Goal: Task Accomplishment & Management: Manage account settings

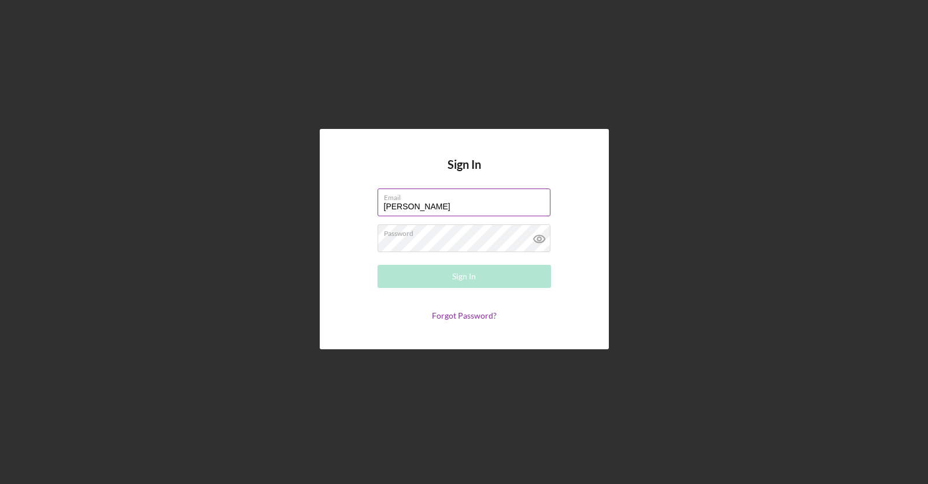
click at [465, 204] on input "[PERSON_NAME]" at bounding box center [464, 203] width 173 height 28
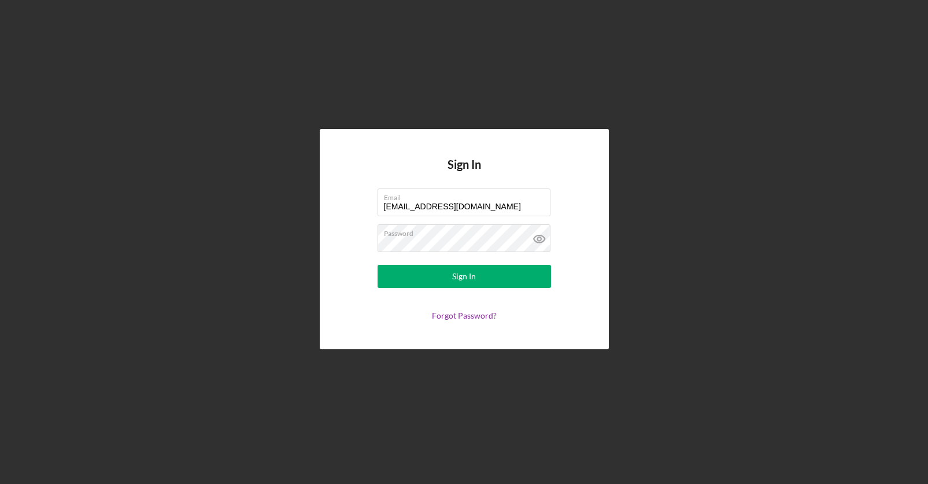
click at [590, 393] on div "Sign In Email [EMAIL_ADDRESS][DOMAIN_NAME] Password Sign In Forgot Password?" at bounding box center [464, 239] width 917 height 478
click at [453, 271] on div "Sign In" at bounding box center [464, 276] width 24 height 23
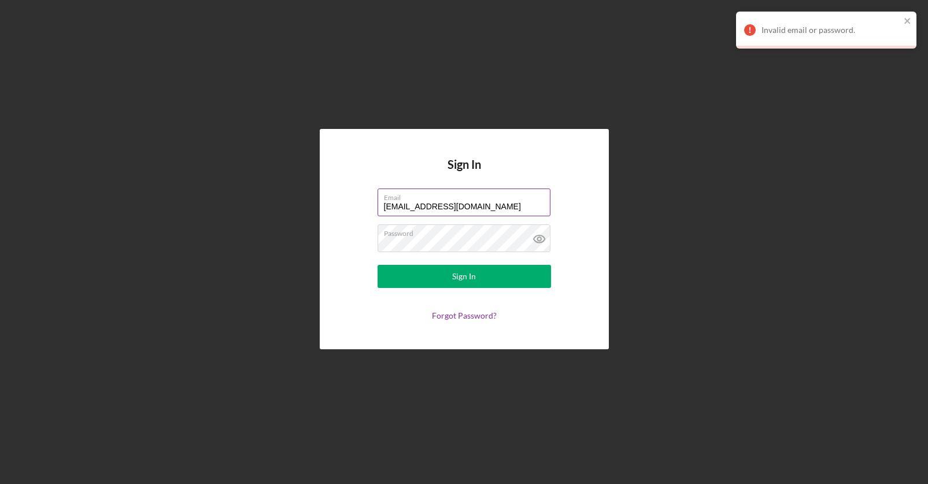
click at [495, 199] on label "Email" at bounding box center [467, 195] width 167 height 13
click at [495, 199] on input "[EMAIL_ADDRESS][DOMAIN_NAME]" at bounding box center [464, 203] width 173 height 28
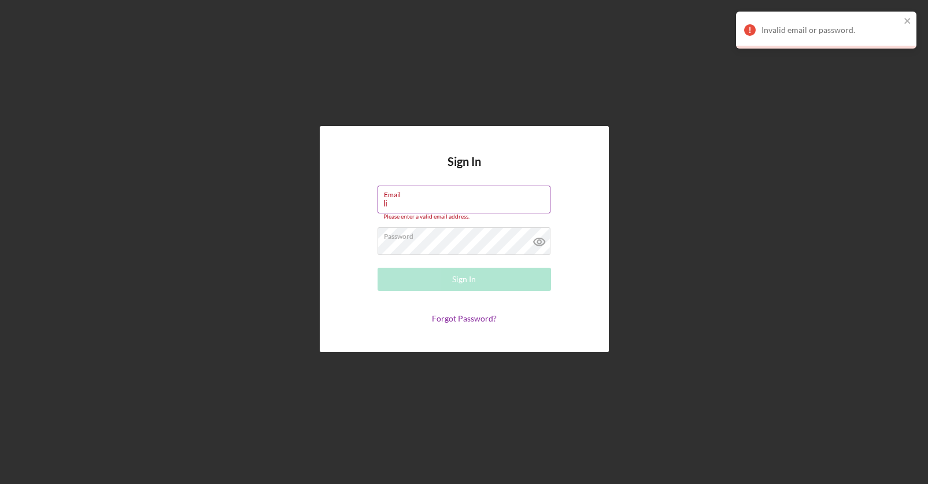
type input "l"
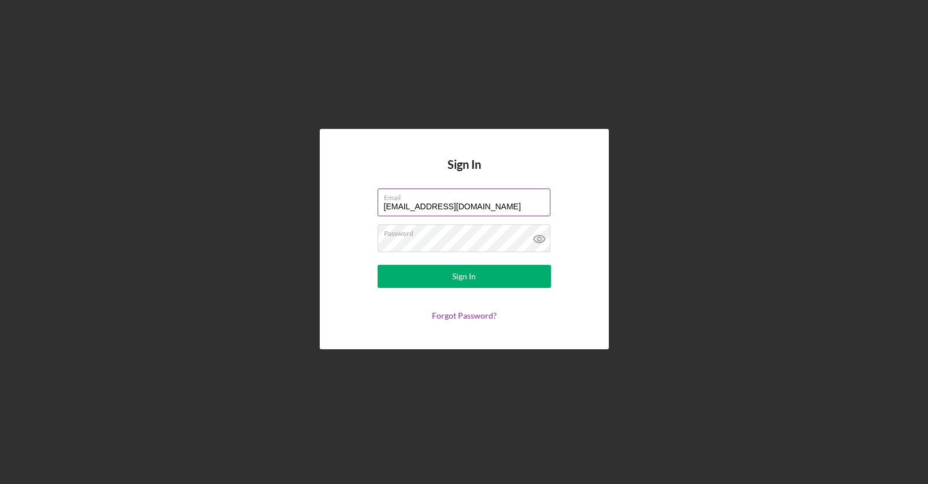
type input "[EMAIL_ADDRESS][DOMAIN_NAME]"
click at [478, 236] on label "Password" at bounding box center [467, 231] width 167 height 13
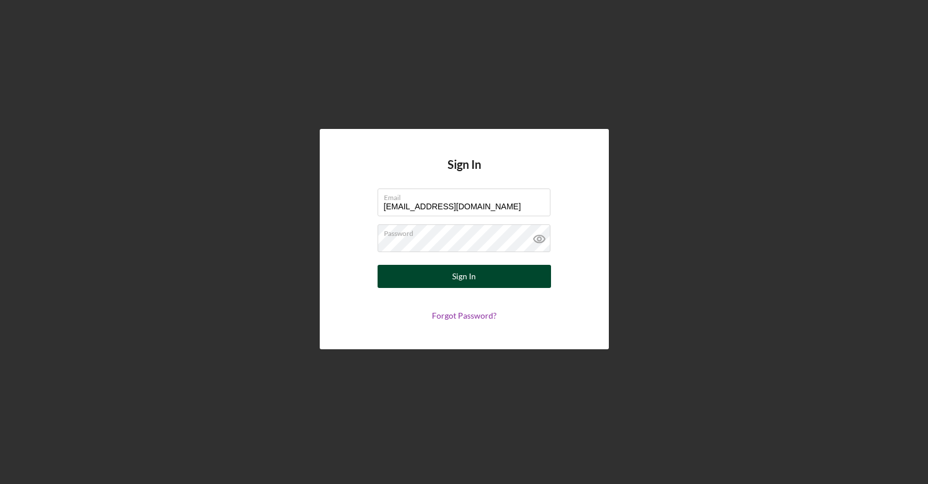
click at [439, 273] on button "Sign In" at bounding box center [464, 276] width 173 height 23
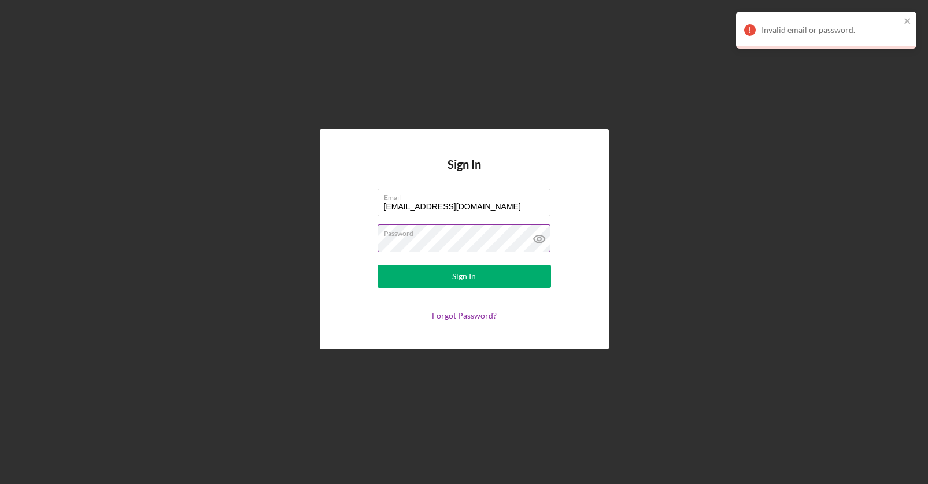
click at [478, 237] on label "Password" at bounding box center [467, 231] width 167 height 13
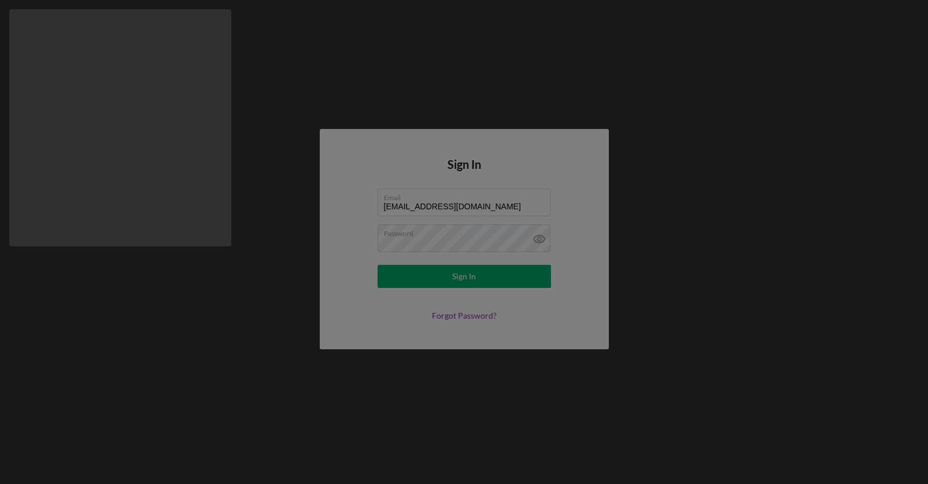
click at [675, 330] on html "Sign In Email [EMAIL_ADDRESS][DOMAIN_NAME] Password Sign In Forgot Password?" at bounding box center [464, 242] width 928 height 484
click at [474, 280] on html "Sign In Email [EMAIL_ADDRESS][DOMAIN_NAME] Password Sign In Forgot Password?" at bounding box center [464, 242] width 928 height 484
click at [461, 276] on html "Sign In Email [EMAIL_ADDRESS][DOMAIN_NAME] Password Sign In Forgot Password?" at bounding box center [464, 242] width 928 height 484
click at [539, 237] on html "Sign In Email [EMAIL_ADDRESS][DOMAIN_NAME] Password Sign In Forgot Password?" at bounding box center [464, 242] width 928 height 484
click at [419, 237] on html "Sign In Email [EMAIL_ADDRESS][DOMAIN_NAME] Password Sign In Forgot Password?" at bounding box center [464, 242] width 928 height 484
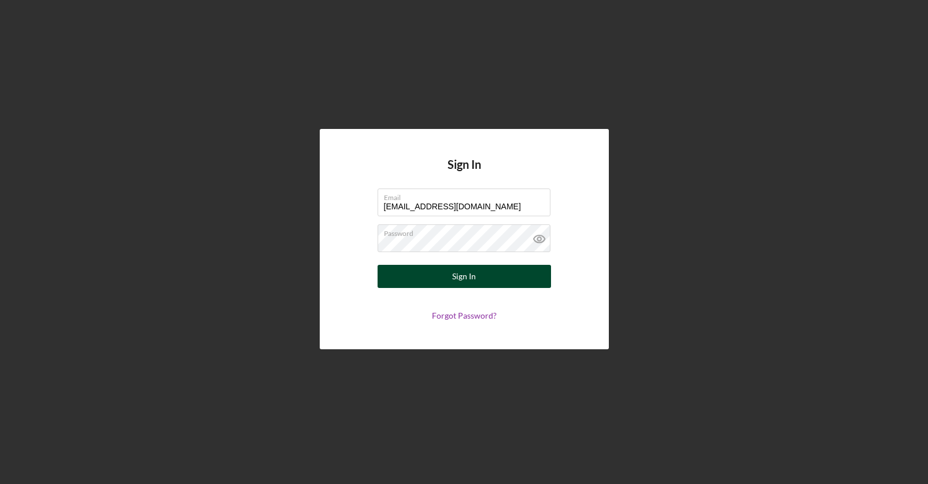
click at [469, 271] on div "Sign In" at bounding box center [464, 276] width 24 height 23
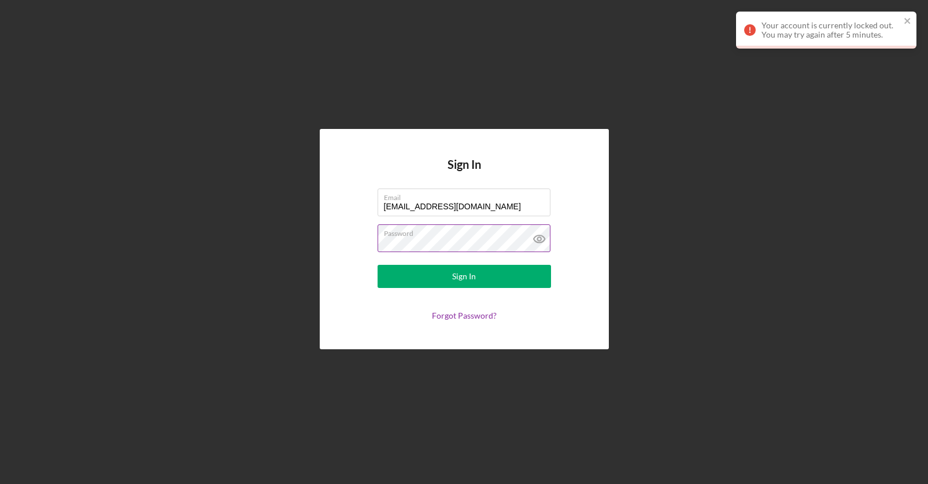
click at [479, 237] on label "Password" at bounding box center [467, 231] width 167 height 13
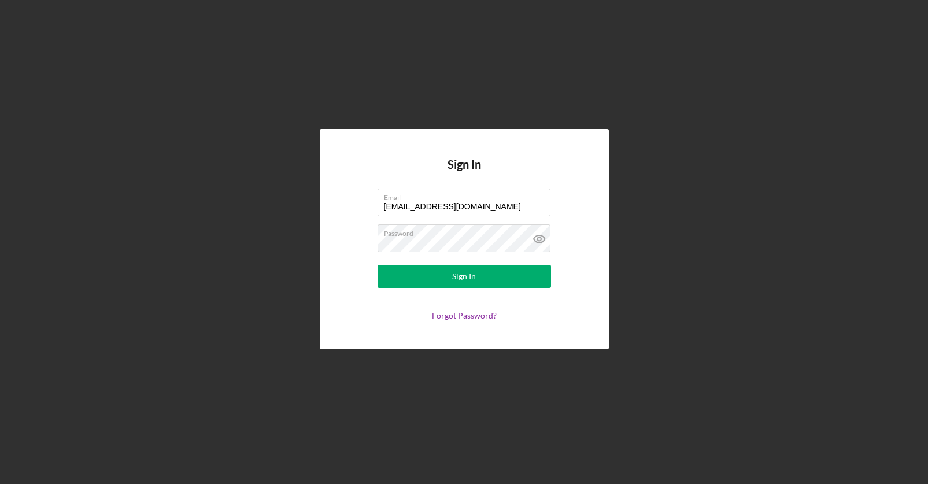
click at [722, 387] on div "Sign In Email [EMAIL_ADDRESS][DOMAIN_NAME] Password Sign In Forgot Password?" at bounding box center [464, 239] width 917 height 478
click at [464, 273] on div "Sign In" at bounding box center [464, 276] width 24 height 23
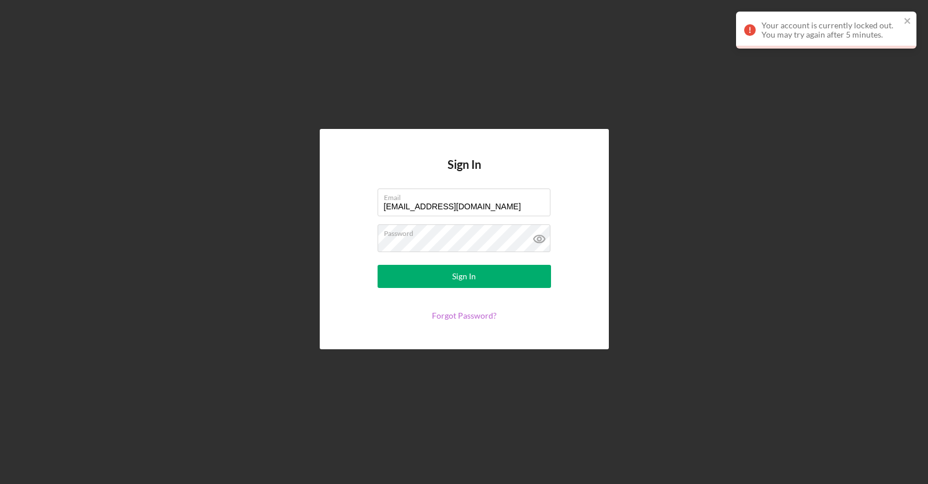
click at [465, 316] on link "Forgot Password?" at bounding box center [464, 316] width 65 height 10
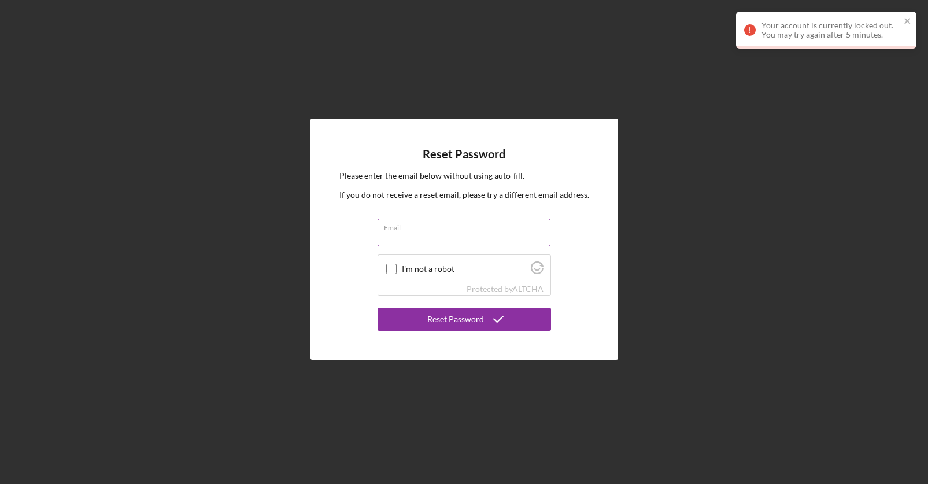
click at [447, 229] on div "Email" at bounding box center [464, 233] width 173 height 29
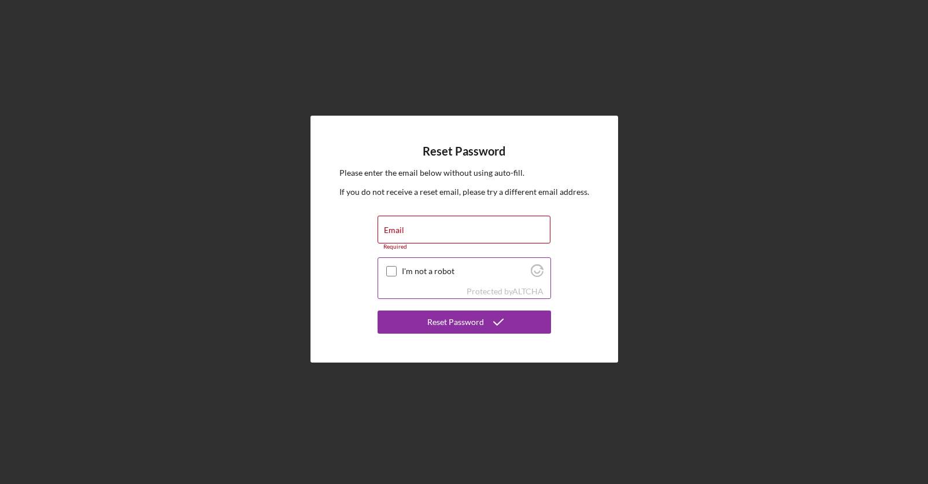
drag, startPoint x: 387, startPoint y: 267, endPoint x: 485, endPoint y: 371, distance: 142.4
click at [388, 267] on input "I'm not a robot" at bounding box center [391, 271] width 10 height 10
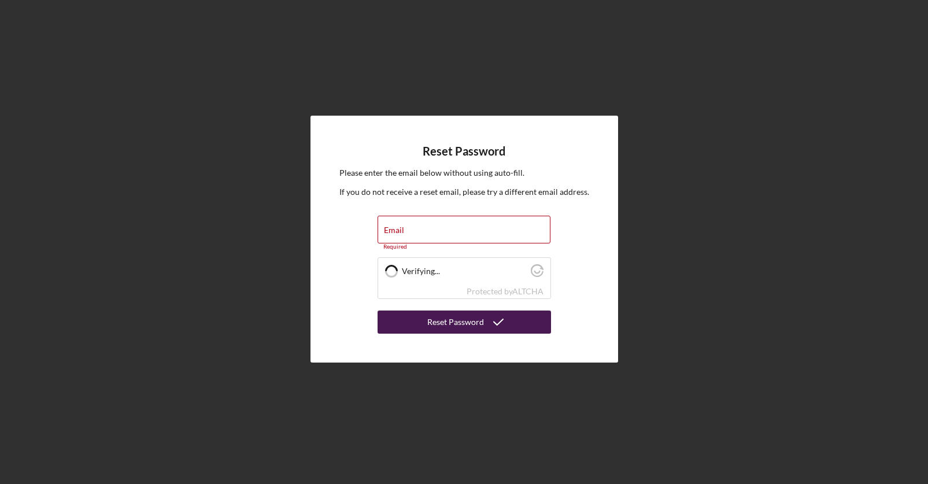
click at [469, 320] on div "Reset Password" at bounding box center [455, 322] width 57 height 23
checkbox input "true"
click at [424, 228] on div "Email Required" at bounding box center [464, 233] width 173 height 35
type input "[EMAIL_ADDRESS][DOMAIN_NAME]"
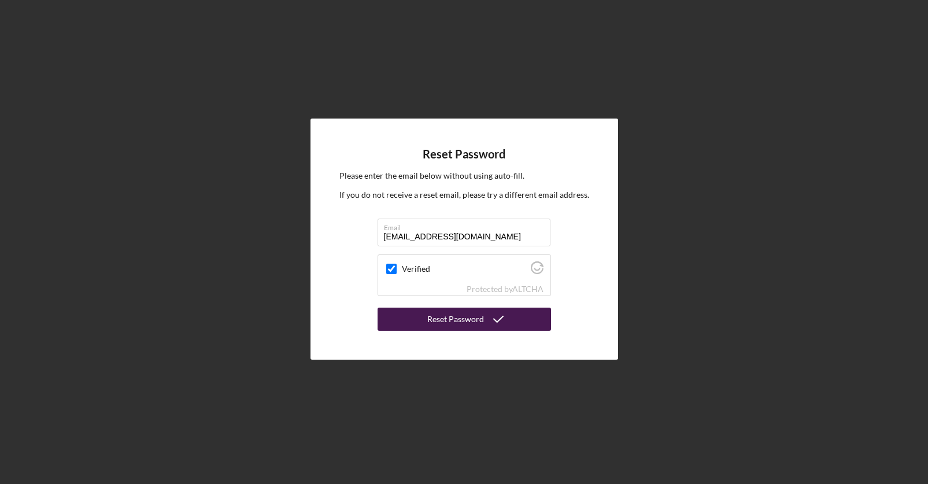
click at [448, 319] on div "Reset Password" at bounding box center [455, 319] width 57 height 23
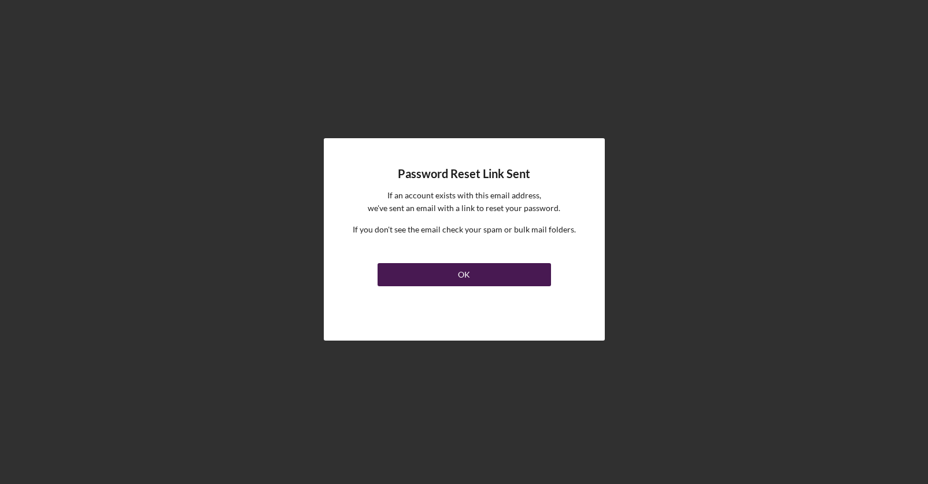
click at [470, 272] on button "OK" at bounding box center [464, 274] width 173 height 23
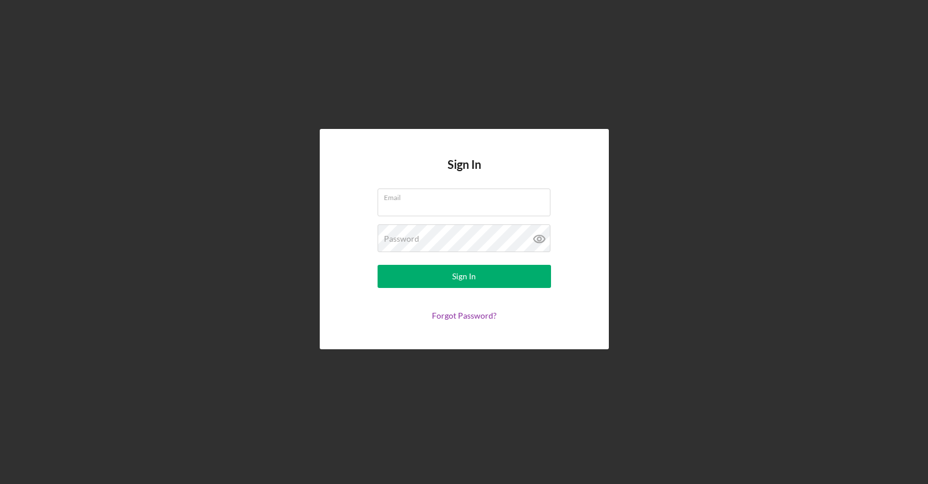
type input "[EMAIL_ADDRESS][DOMAIN_NAME]"
click at [540, 237] on icon at bounding box center [538, 238] width 3 height 3
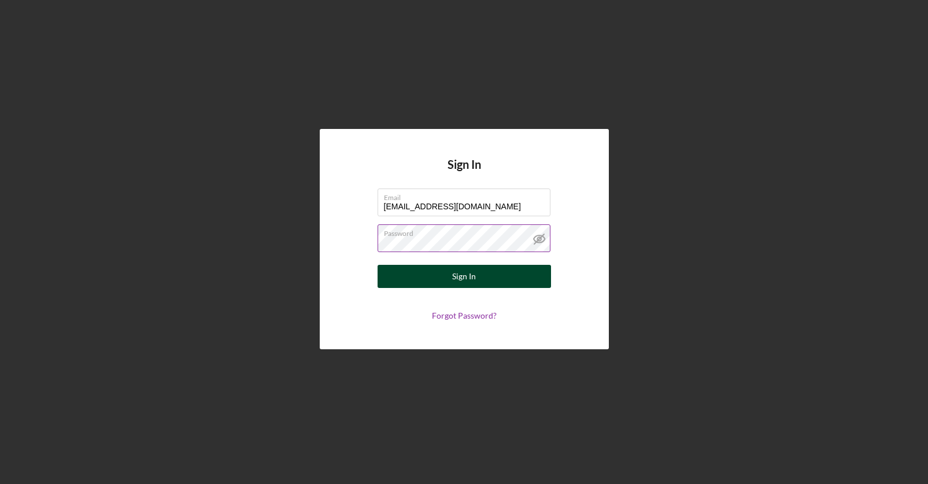
click at [455, 278] on div "Sign In" at bounding box center [464, 276] width 24 height 23
click at [456, 278] on div "Sign In" at bounding box center [464, 276] width 24 height 23
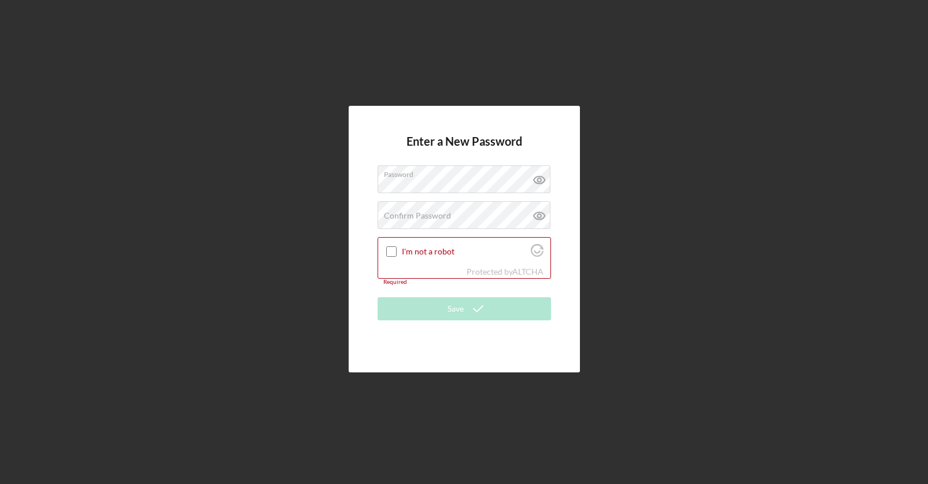
click at [647, 331] on div "Enter a New Password Password Confirm Password Passwords do not match. I'm not …" at bounding box center [464, 239] width 917 height 478
click at [416, 215] on label "Confirm Password" at bounding box center [417, 215] width 67 height 9
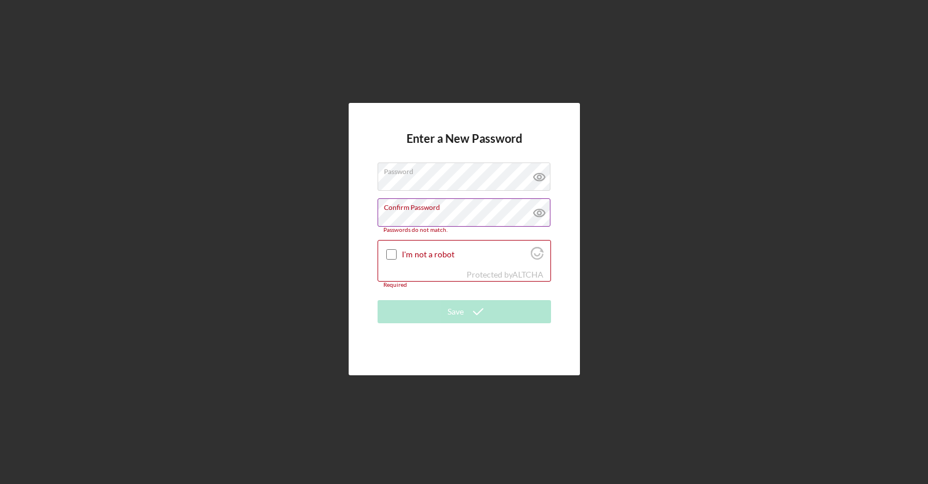
click at [540, 214] on icon at bounding box center [539, 212] width 29 height 29
click at [540, 212] on line at bounding box center [539, 213] width 10 height 10
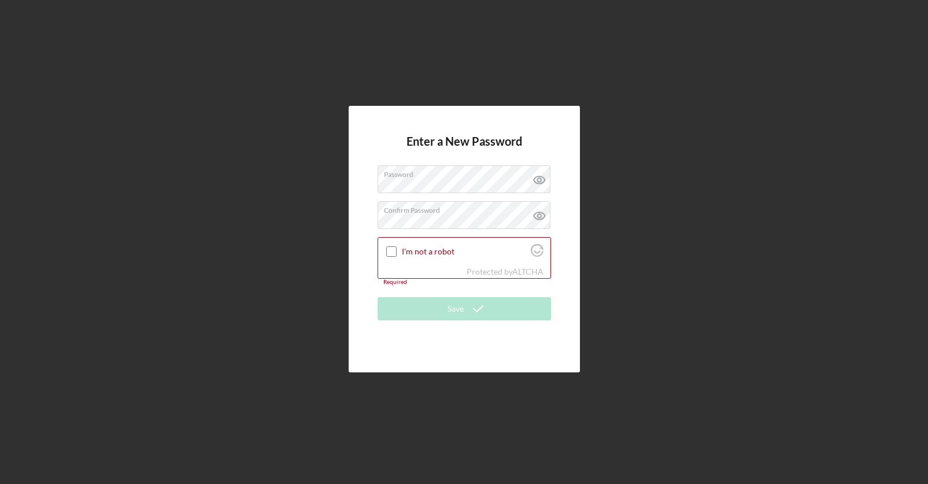
click at [653, 300] on div "Enter a New Password Password Confirm Password I'm not a robot Protected by ALT…" at bounding box center [464, 239] width 917 height 478
click at [392, 249] on input "I'm not a robot" at bounding box center [391, 251] width 10 height 10
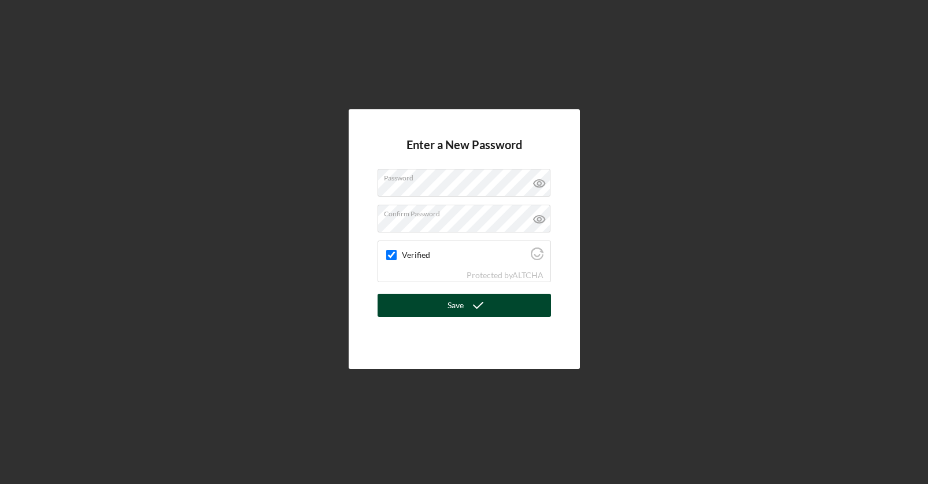
click at [427, 303] on button "Save" at bounding box center [464, 305] width 173 height 23
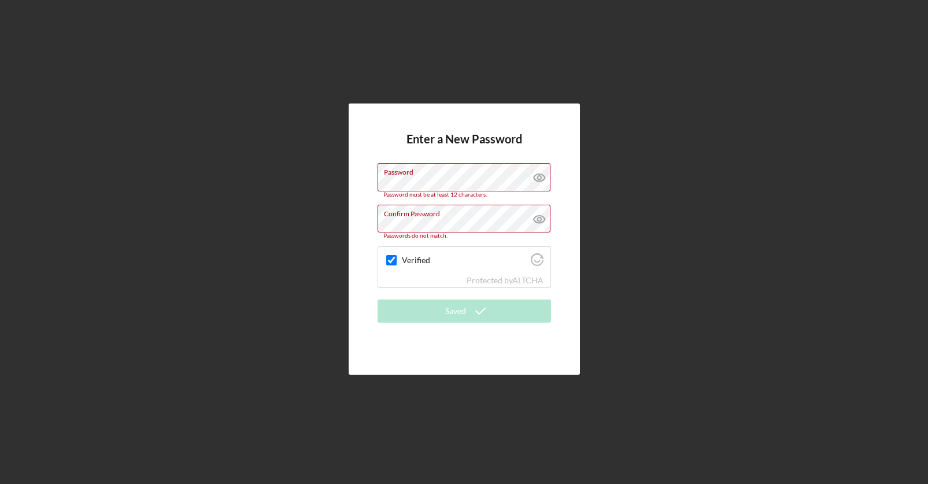
click at [660, 246] on div "Enter a New Password Password Password must be at least 12 characters. Confirm …" at bounding box center [464, 239] width 917 height 478
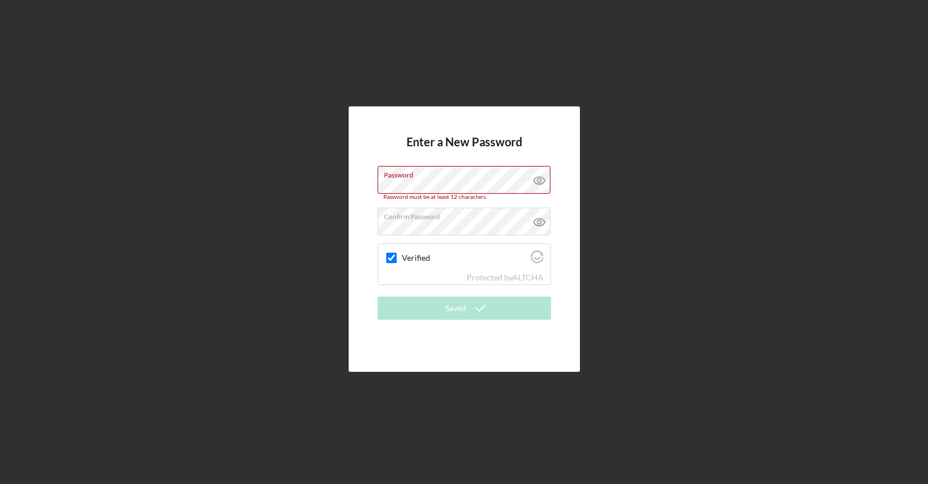
click at [706, 383] on div "Enter a New Password Password Password must be at least 12 characters. Confirm …" at bounding box center [464, 239] width 917 height 478
click at [420, 254] on label "Verified" at bounding box center [464, 257] width 125 height 9
click at [397, 254] on input "Verified" at bounding box center [391, 258] width 10 height 10
click at [682, 326] on div "Enter a New Password Password Password must be at least 12 characters. Confirm …" at bounding box center [464, 239] width 917 height 478
click at [540, 179] on icon at bounding box center [538, 180] width 3 height 3
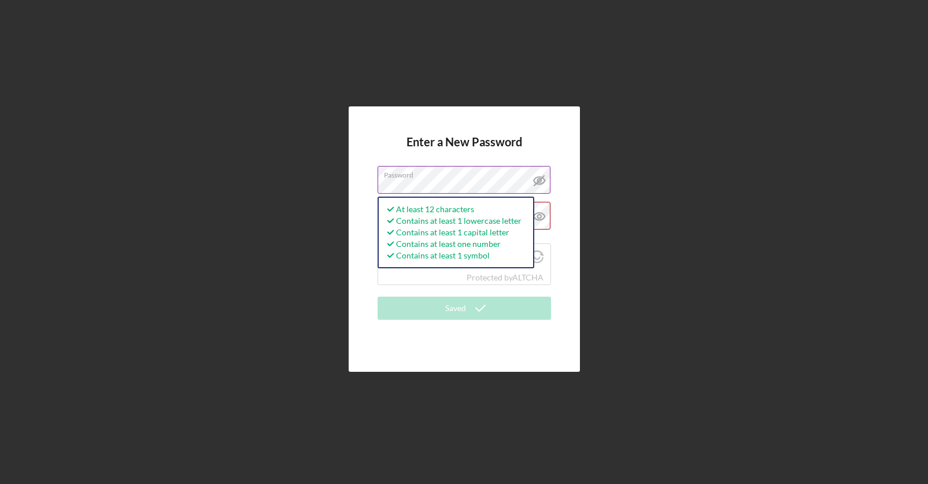
click at [845, 319] on div "Enter a New Password Password At least 12 characters Contains at least 1 lowerc…" at bounding box center [464, 239] width 917 height 478
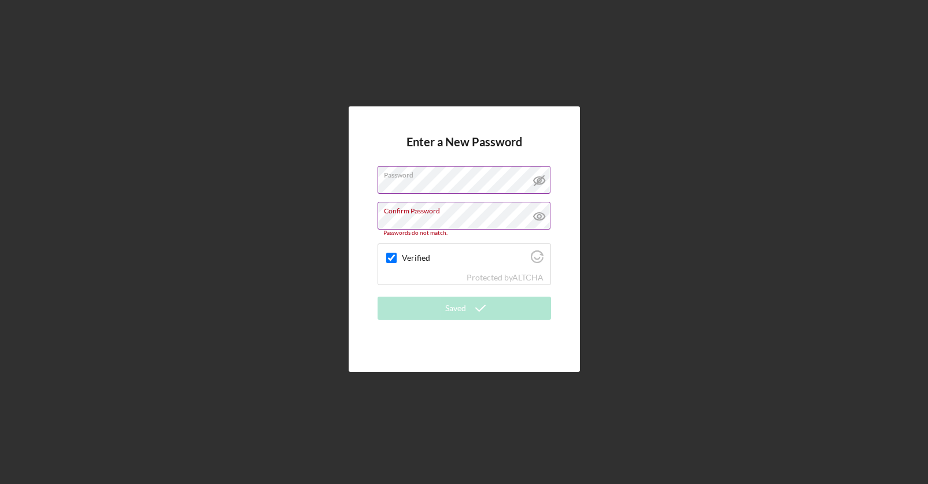
click at [435, 213] on label "Confirm Password" at bounding box center [467, 208] width 167 height 13
click at [542, 212] on icon at bounding box center [539, 216] width 29 height 29
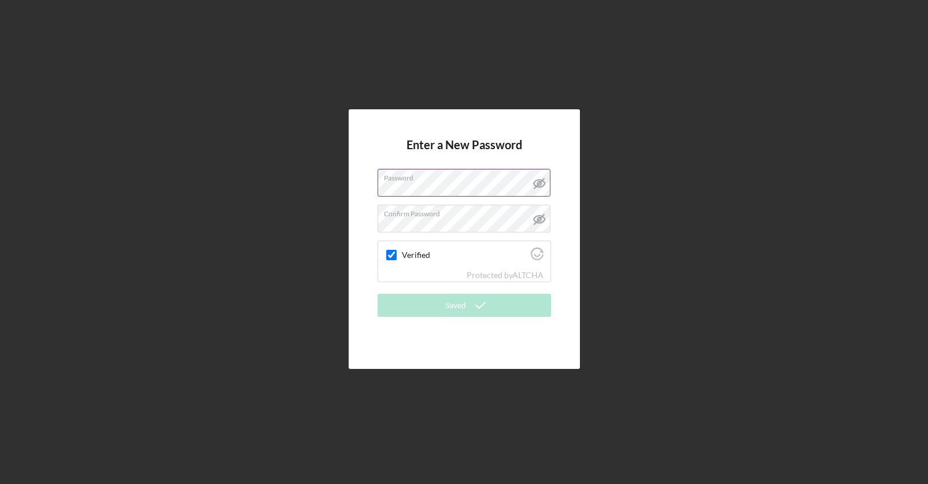
click at [792, 387] on div "Enter a New Password Password Confirm Password Verified Protected by ALTCHA Sav…" at bounding box center [464, 239] width 917 height 478
click at [391, 256] on input "Verified" at bounding box center [391, 255] width 10 height 10
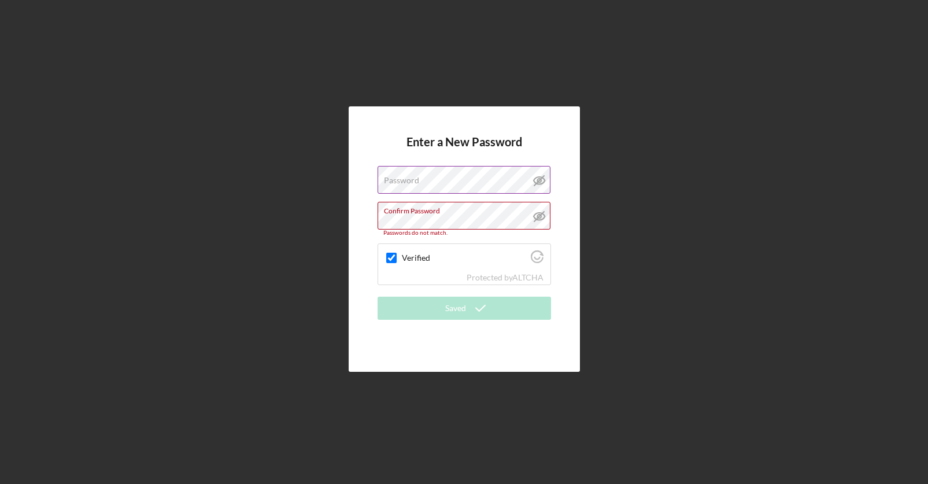
click at [722, 210] on div "Enter a New Password Password Confirm Password Passwords do not match. Verified…" at bounding box center [464, 239] width 917 height 478
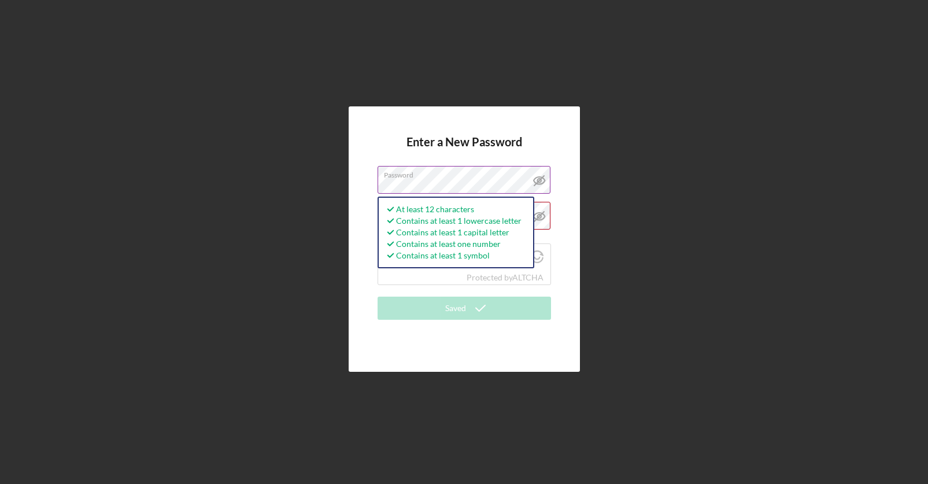
click at [673, 270] on div "Enter a New Password Password At least 12 characters Contains at least 1 lowerc…" at bounding box center [464, 239] width 917 height 478
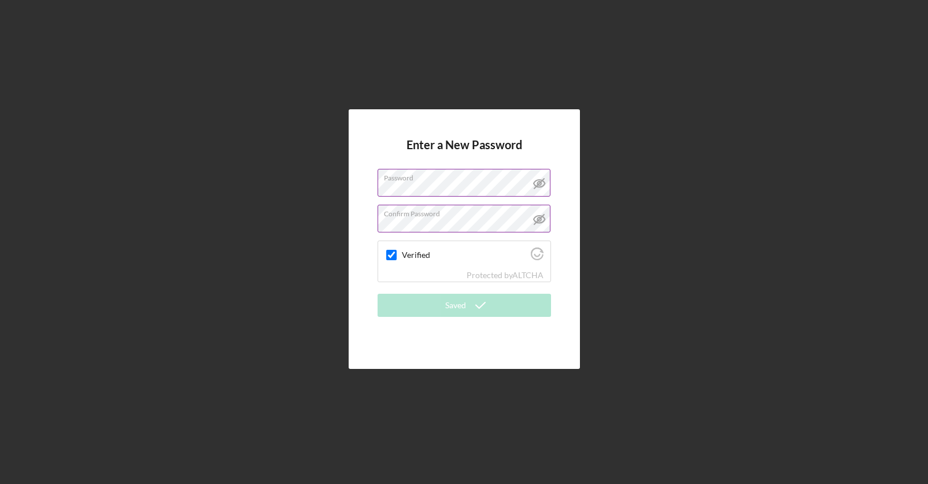
click at [740, 313] on div "Enter a New Password Password Confirm Password Verified Protected by ALTCHA Sav…" at bounding box center [464, 239] width 917 height 478
click at [392, 255] on input "Verified" at bounding box center [391, 255] width 10 height 10
checkbox input "true"
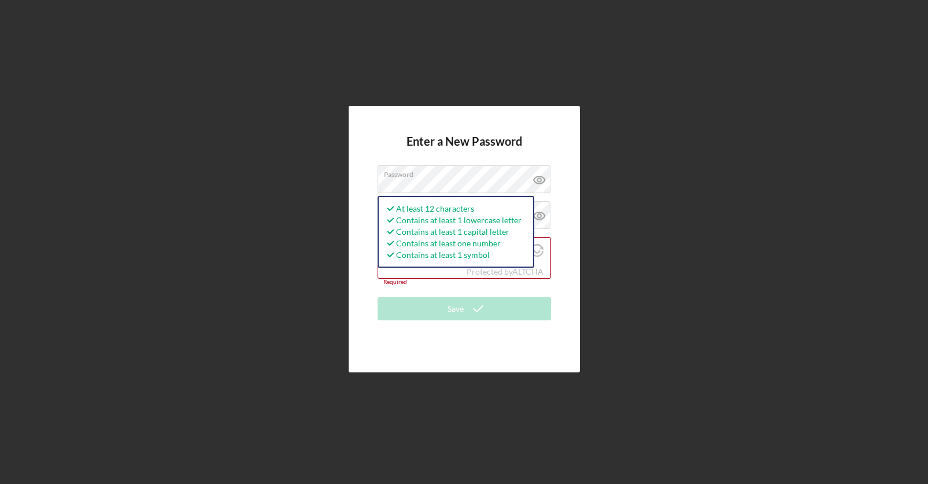
click at [846, 263] on div "Enter a New Password Password At least 12 characters Contains at least 1 lowerc…" at bounding box center [464, 239] width 917 height 478
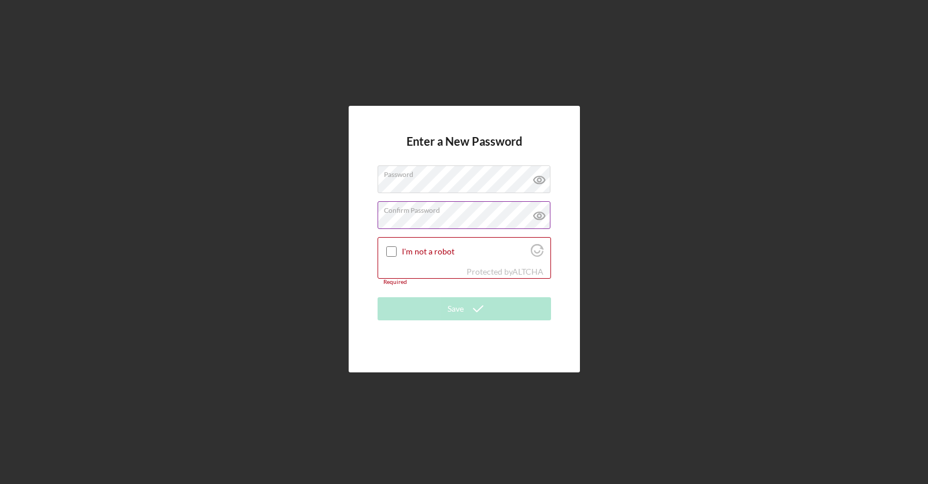
click at [490, 208] on div "Confirm Password Passwords do not match." at bounding box center [464, 215] width 173 height 29
click at [636, 262] on div "Enter a New Password Password Confirm Password I'm not a robot Protected by ALT…" at bounding box center [464, 239] width 917 height 478
drag, startPoint x: 390, startPoint y: 254, endPoint x: 496, endPoint y: 302, distance: 117.0
click at [390, 253] on input "I'm not a robot" at bounding box center [391, 251] width 10 height 10
checkbox input "true"
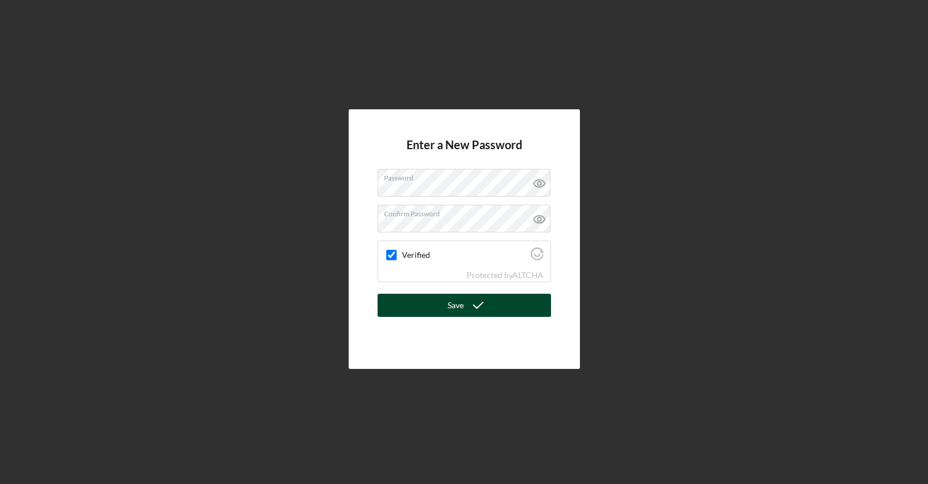
click at [449, 302] on div "Save" at bounding box center [456, 305] width 16 height 23
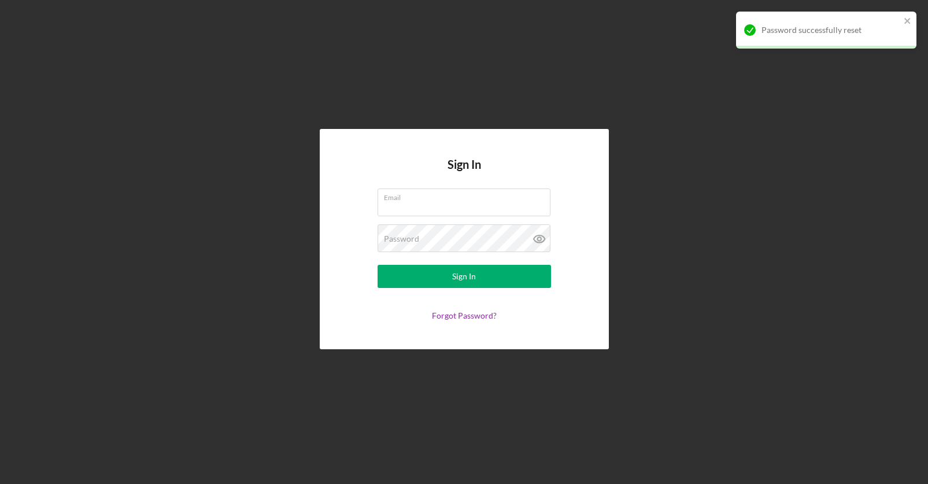
type input "[EMAIL_ADDRESS][DOMAIN_NAME]"
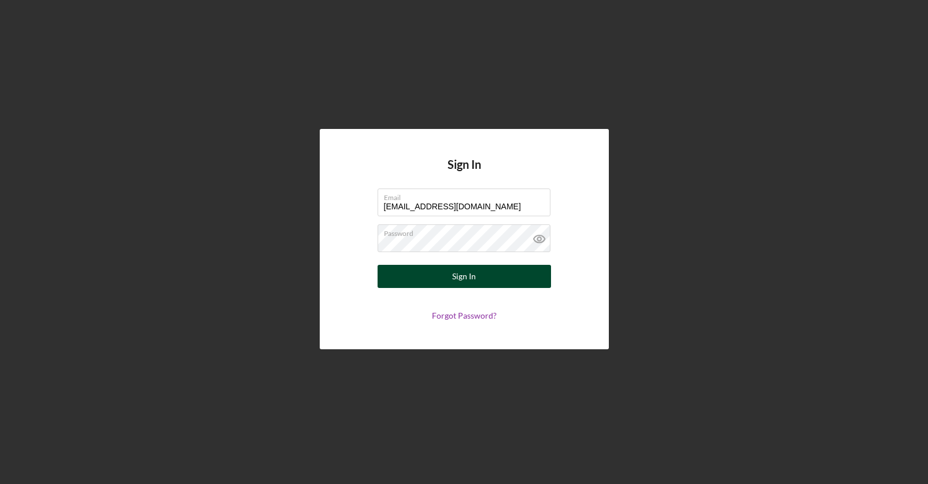
click at [470, 272] on div "Sign In" at bounding box center [464, 276] width 24 height 23
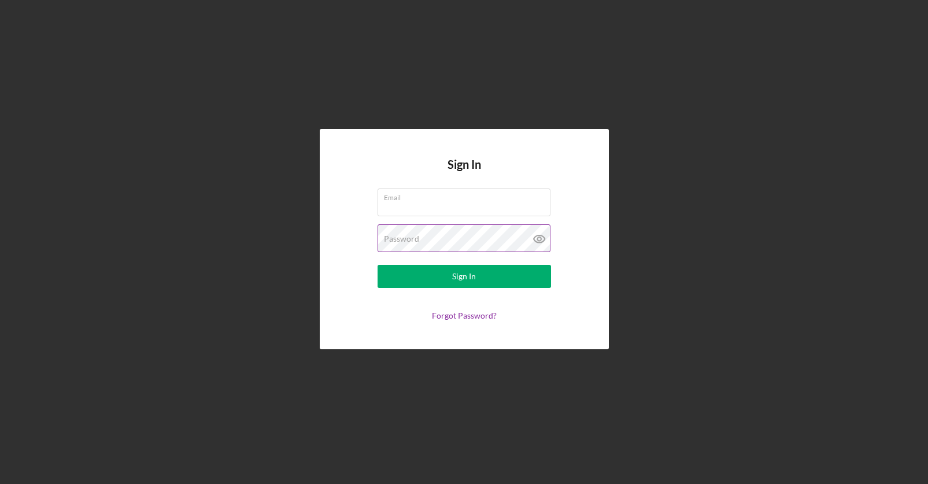
type input "[EMAIL_ADDRESS][DOMAIN_NAME]"
click at [538, 238] on icon at bounding box center [538, 238] width 3 height 3
click at [667, 310] on div "Sign In Email [EMAIL_ADDRESS][DOMAIN_NAME] Password Sign In Forgot Password?" at bounding box center [464, 239] width 917 height 478
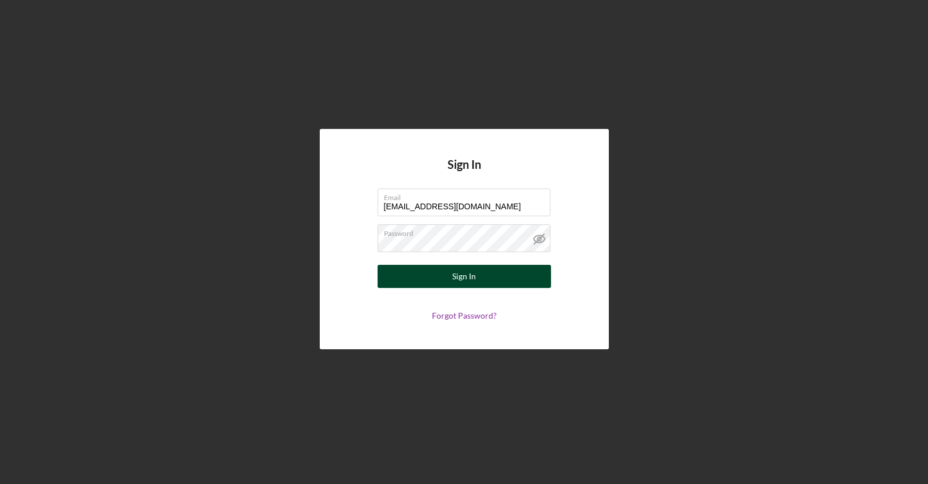
click at [470, 274] on div "Sign In" at bounding box center [464, 276] width 24 height 23
